Goal: Information Seeking & Learning: Learn about a topic

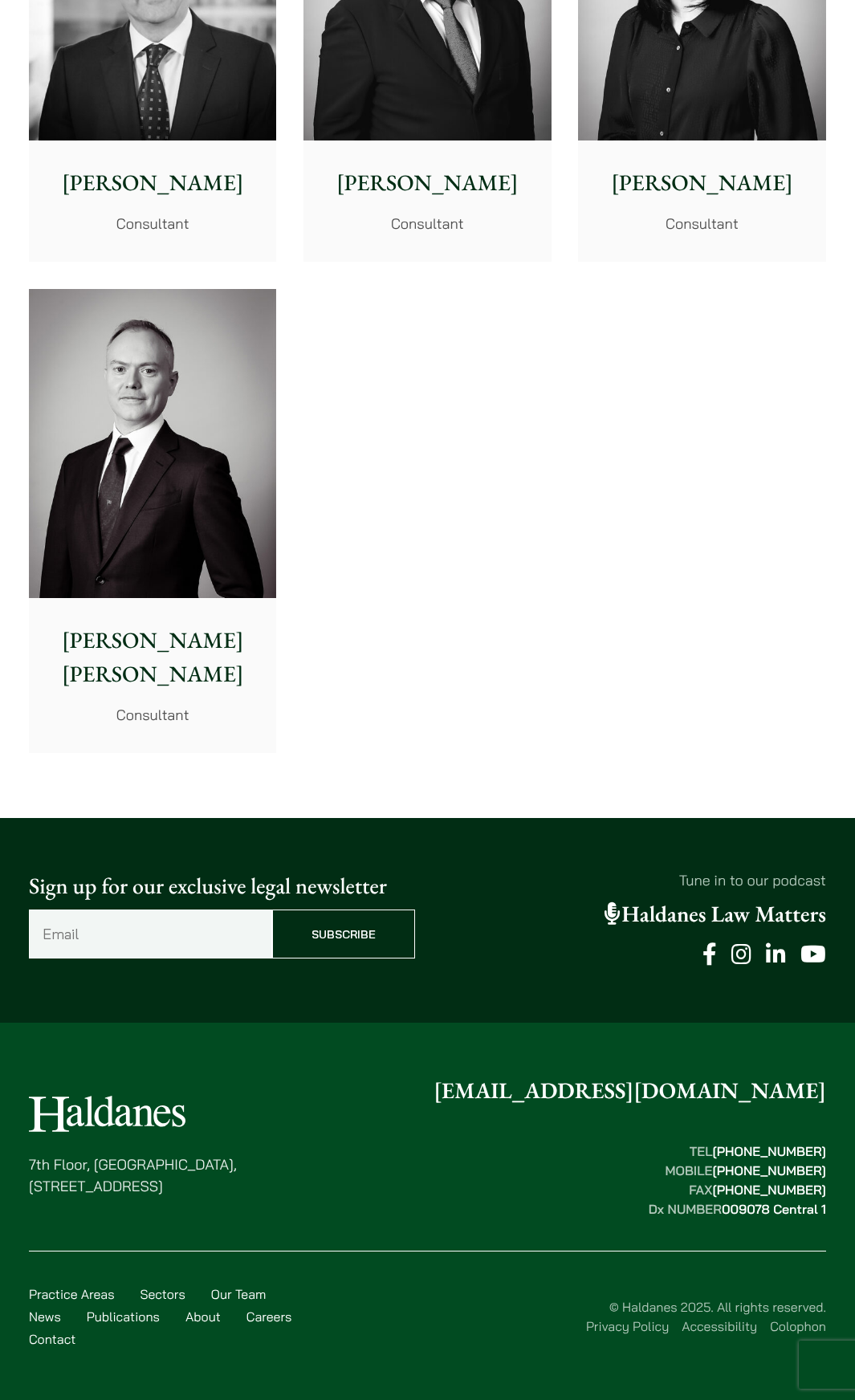
scroll to position [13087, 0]
drag, startPoint x: 776, startPoint y: 393, endPoint x: 794, endPoint y: 788, distance: 395.4
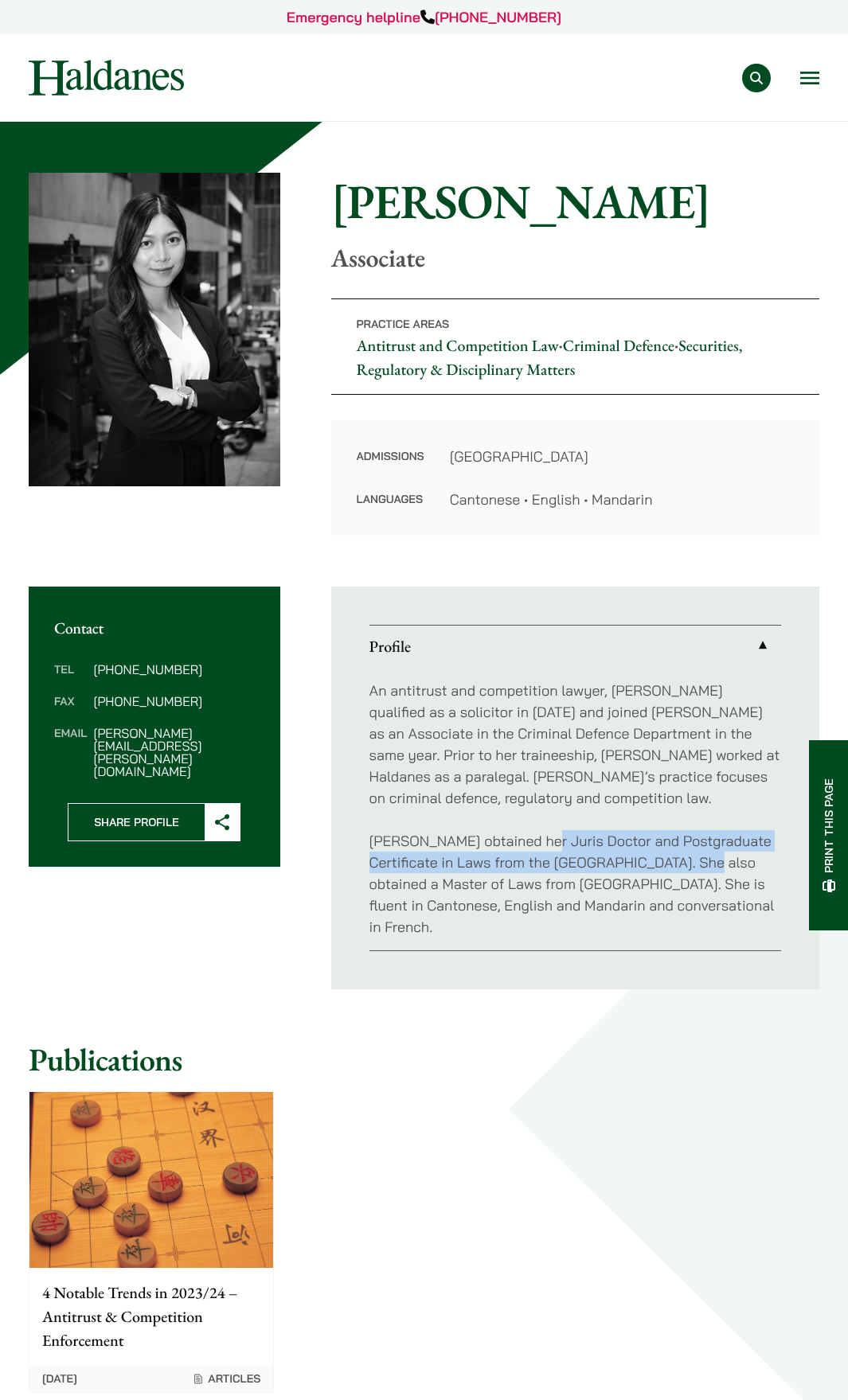
drag, startPoint x: 538, startPoint y: 840, endPoint x: 671, endPoint y: 862, distance: 134.8
click at [671, 862] on p "[PERSON_NAME] obtained her Juris Doctor and Postgraduate Certificate in Laws fr…" at bounding box center [575, 883] width 411 height 107
